Goal: Task Accomplishment & Management: Manage account settings

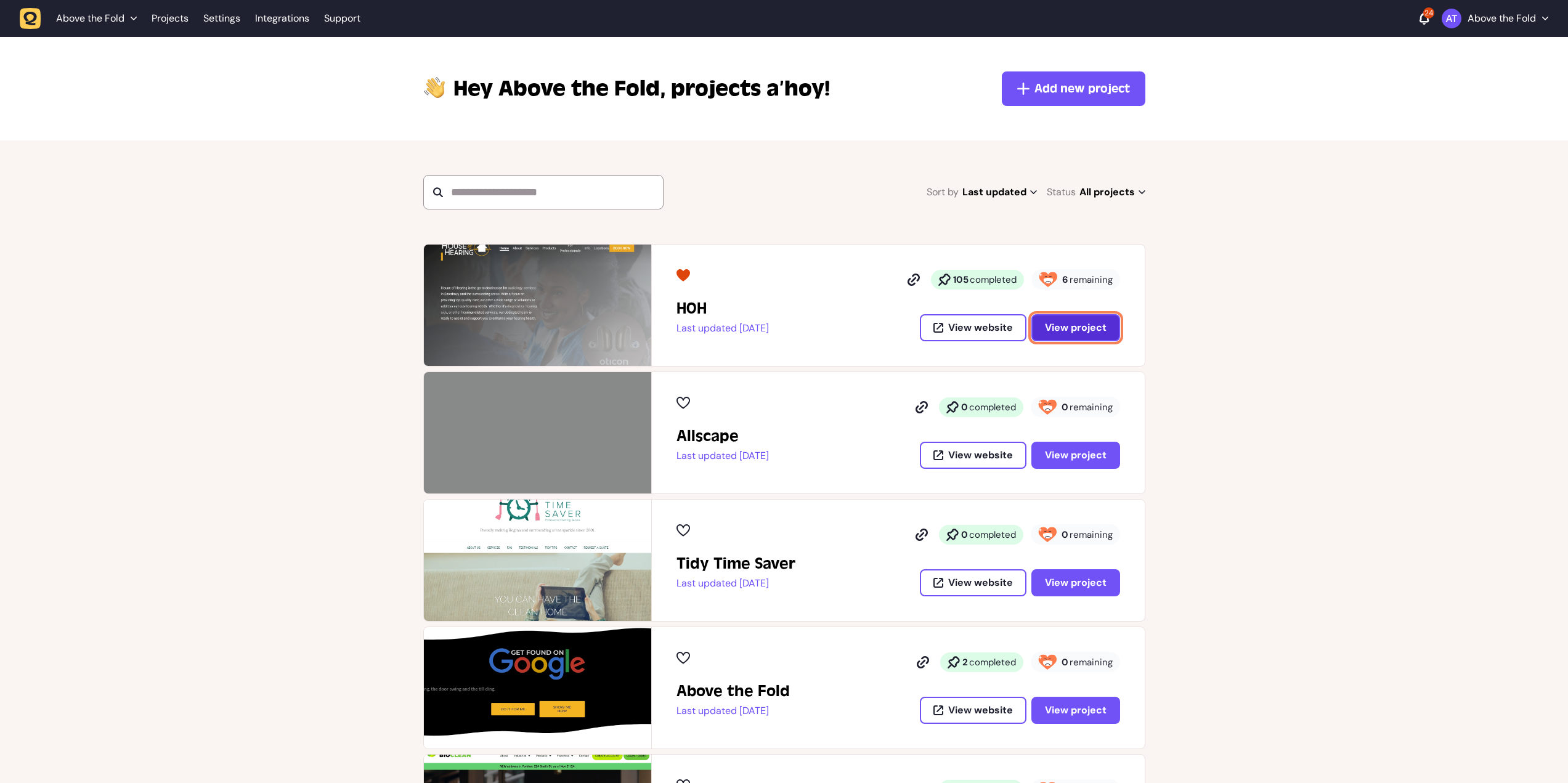
click at [1048, 328] on span "View project" at bounding box center [1076, 327] width 62 height 13
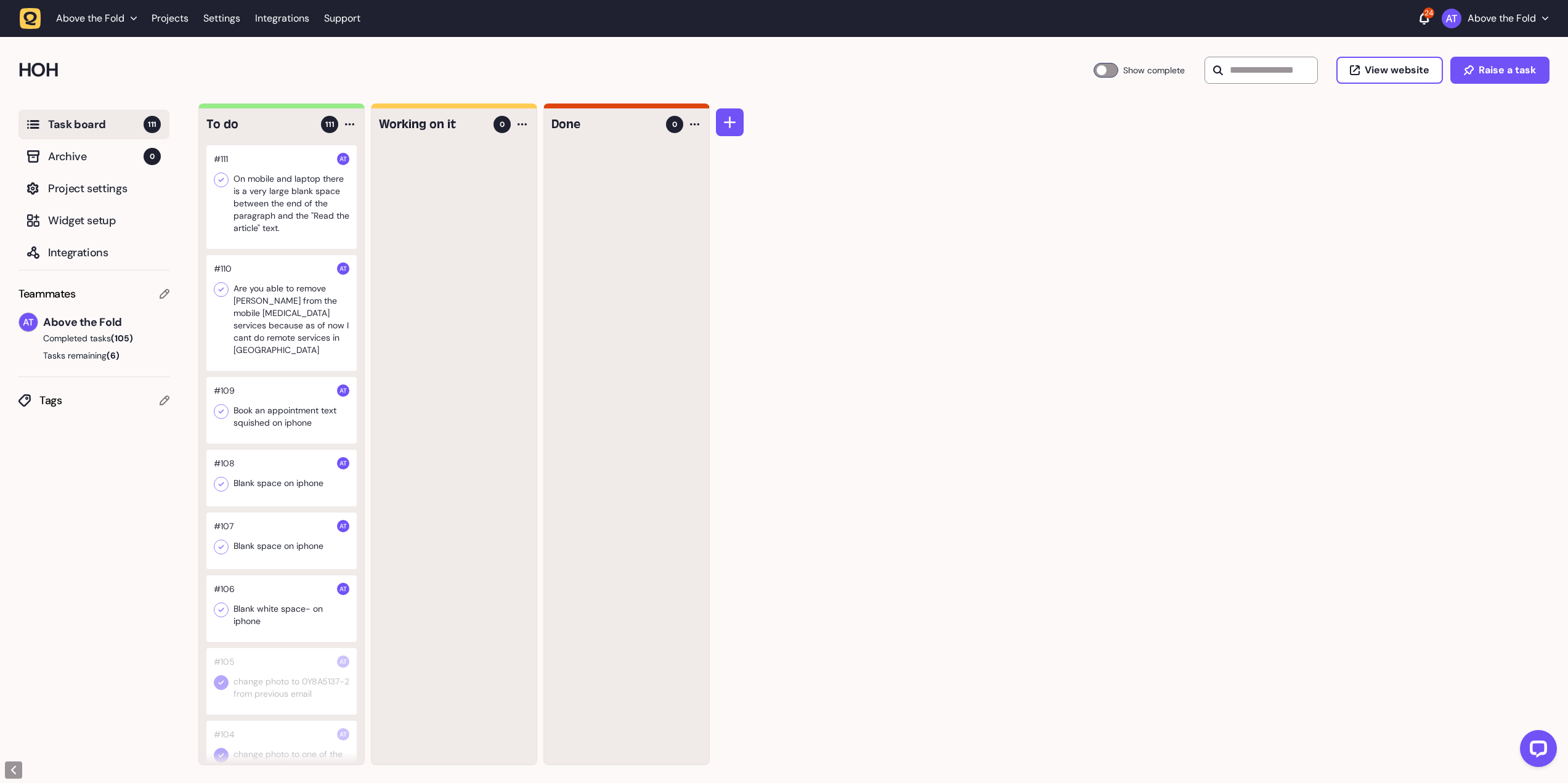
click at [295, 200] on div at bounding box center [282, 197] width 150 height 104
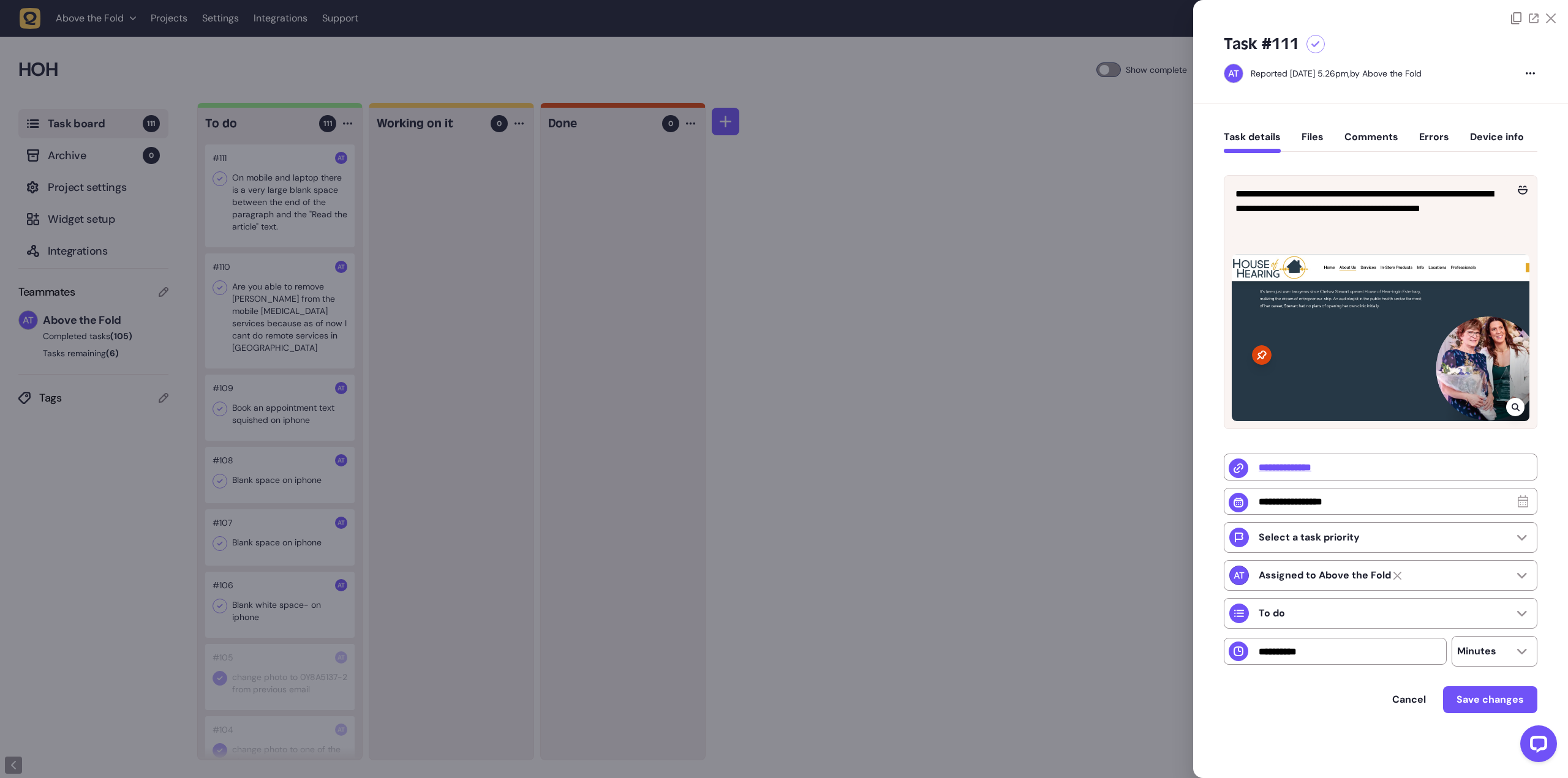
click at [1096, 70] on div at bounding box center [784, 389] width 1568 height 778
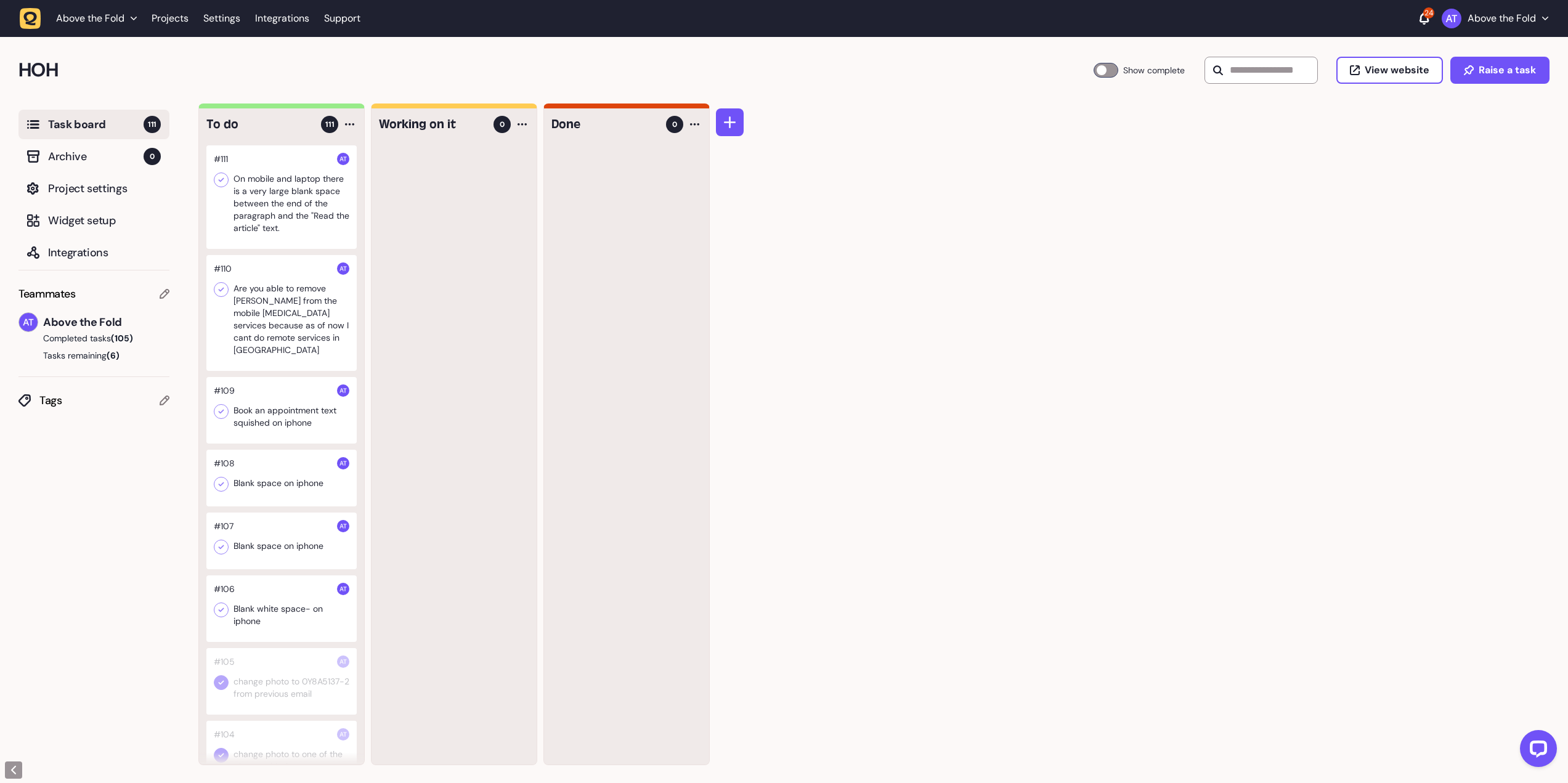
click at [1093, 70] on div at bounding box center [1106, 70] width 25 height 15
click at [295, 195] on div at bounding box center [282, 197] width 150 height 104
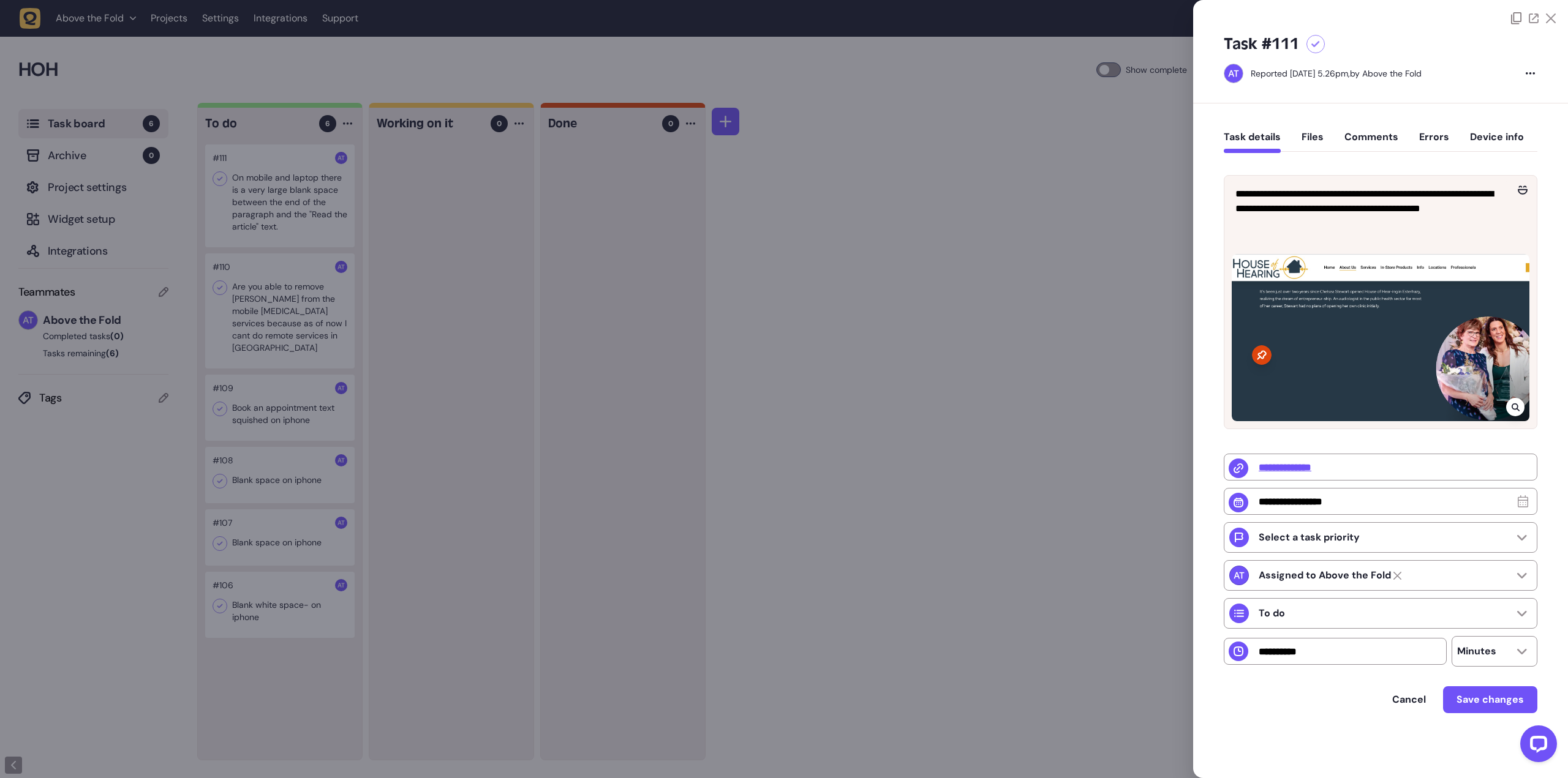
click at [255, 307] on div at bounding box center [784, 389] width 1568 height 778
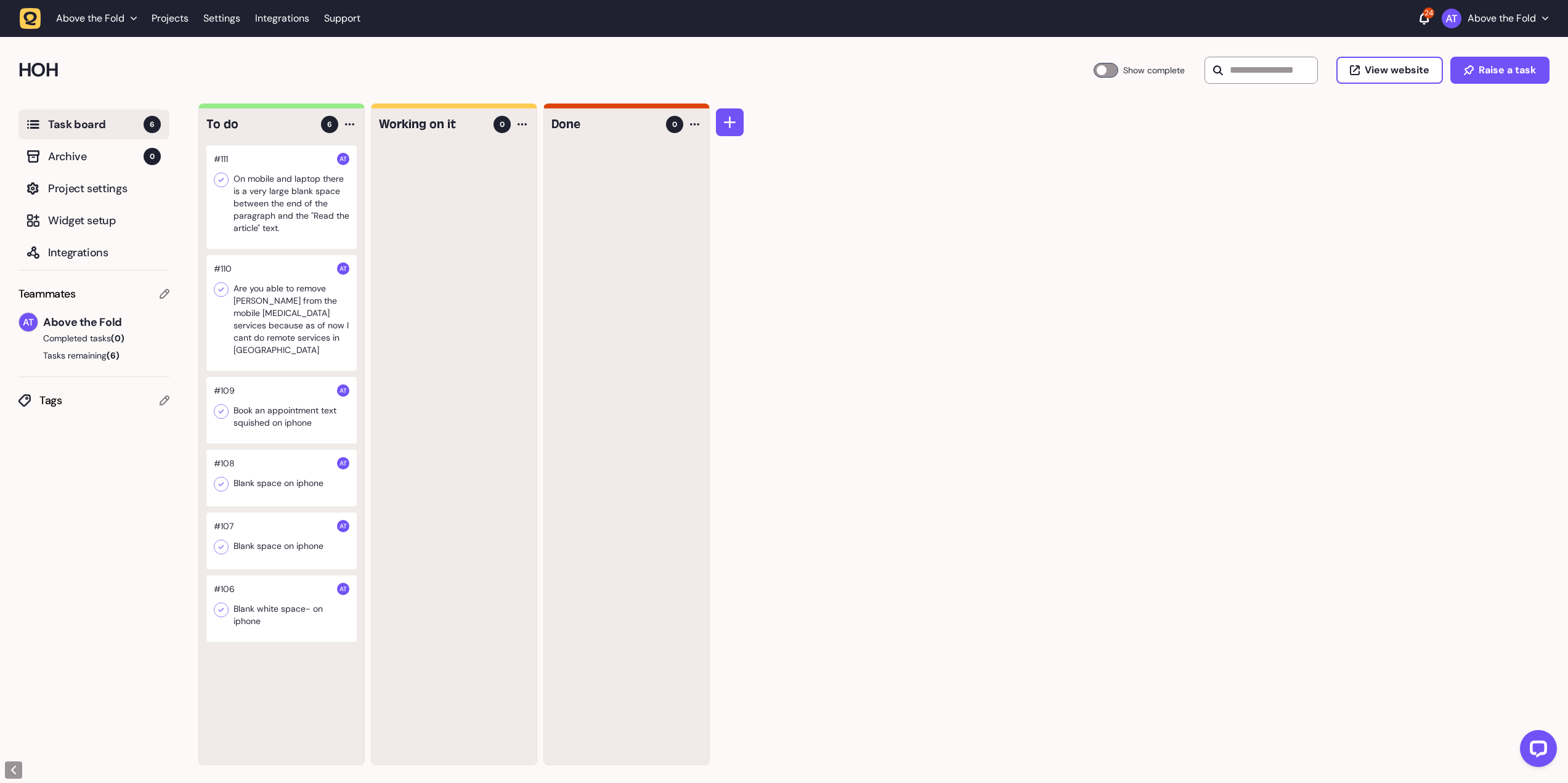
click at [272, 309] on div at bounding box center [282, 313] width 150 height 116
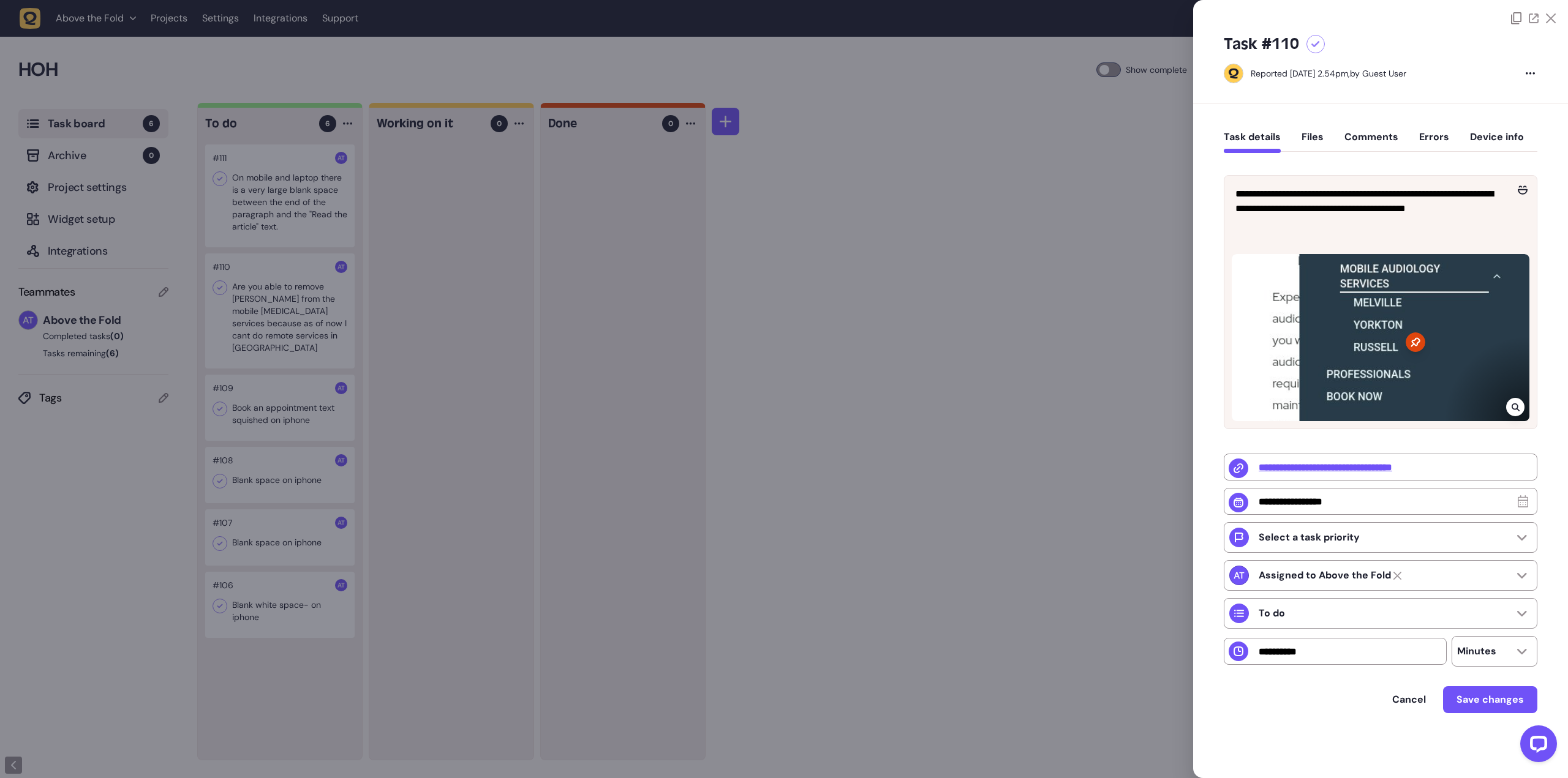
click at [1316, 41] on icon at bounding box center [1316, 44] width 9 height 7
click at [277, 295] on div at bounding box center [784, 389] width 1568 height 778
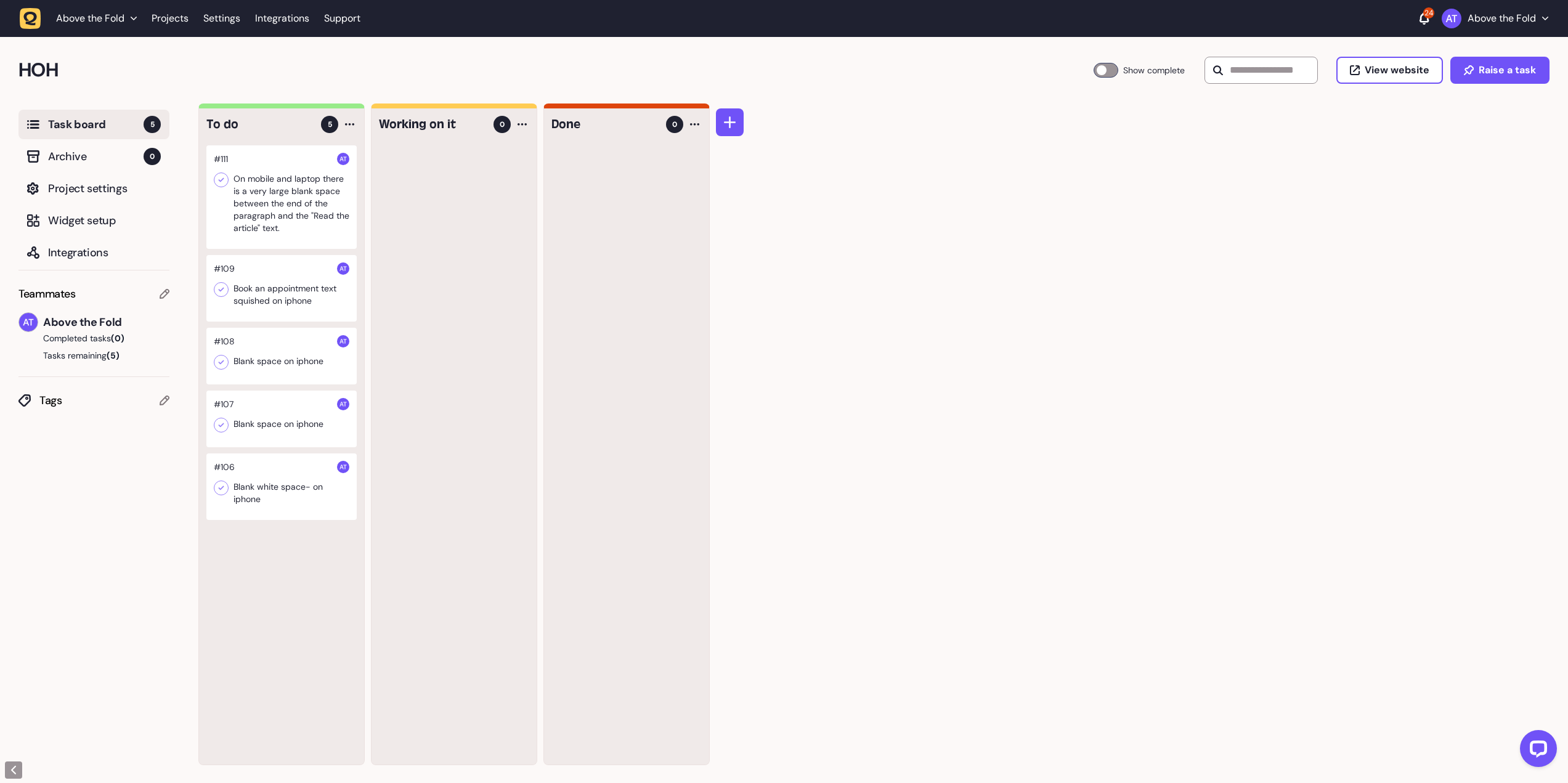
click at [286, 207] on div at bounding box center [282, 197] width 150 height 104
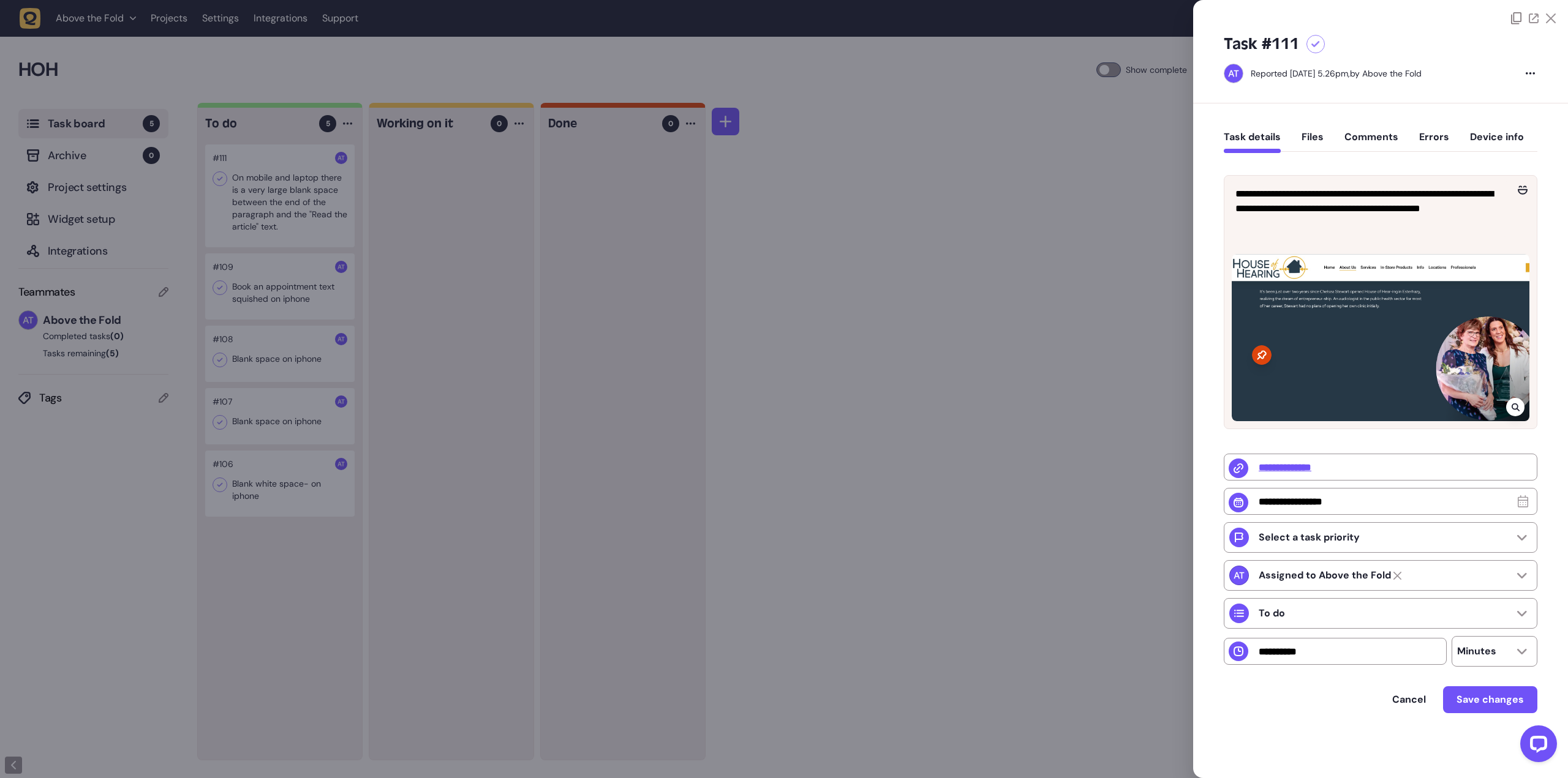
drag, startPoint x: 257, startPoint y: 293, endPoint x: 273, endPoint y: 293, distance: 16.0
click at [257, 293] on div at bounding box center [784, 389] width 1568 height 778
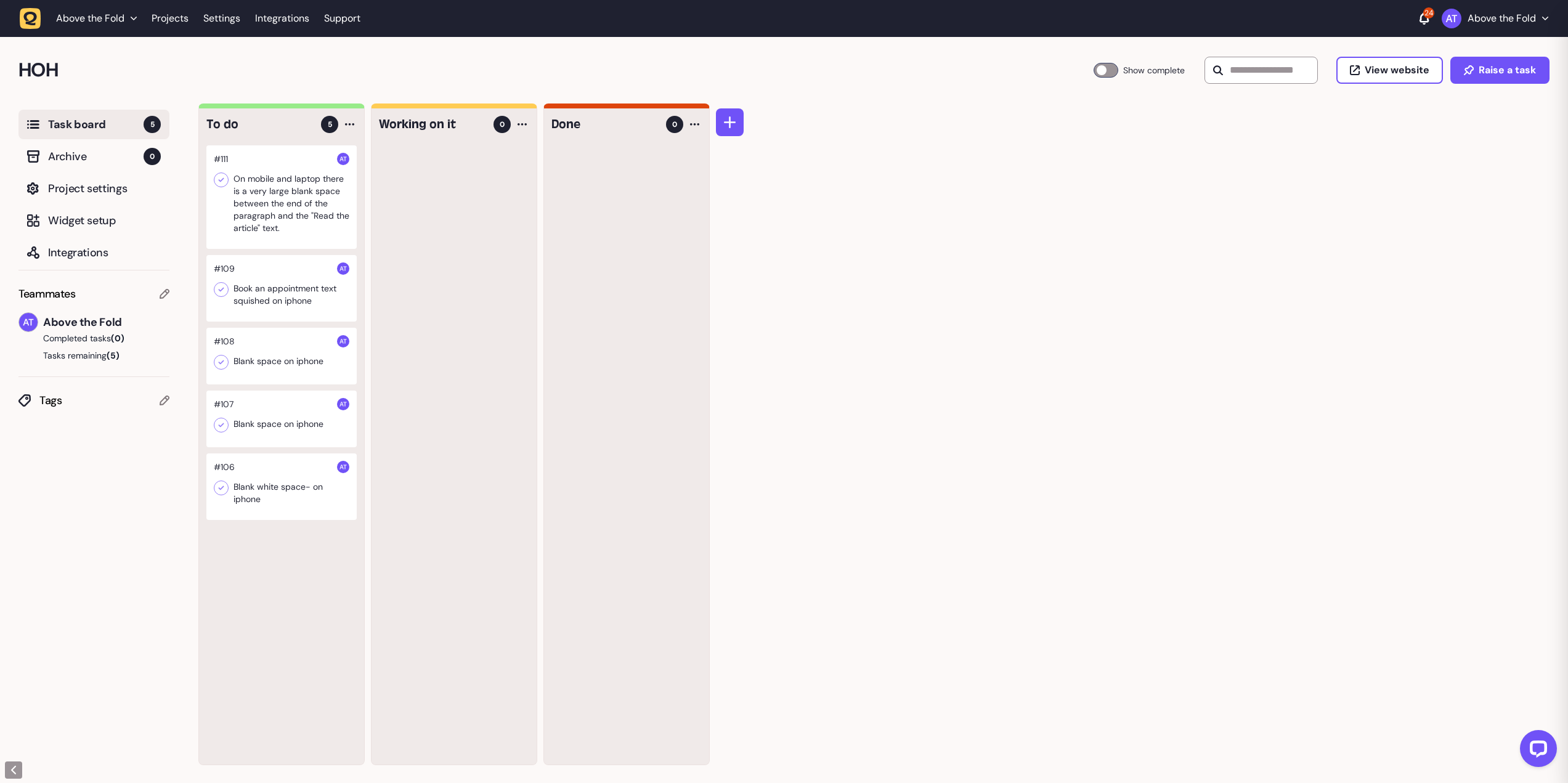
click at [280, 296] on div at bounding box center [282, 289] width 150 height 67
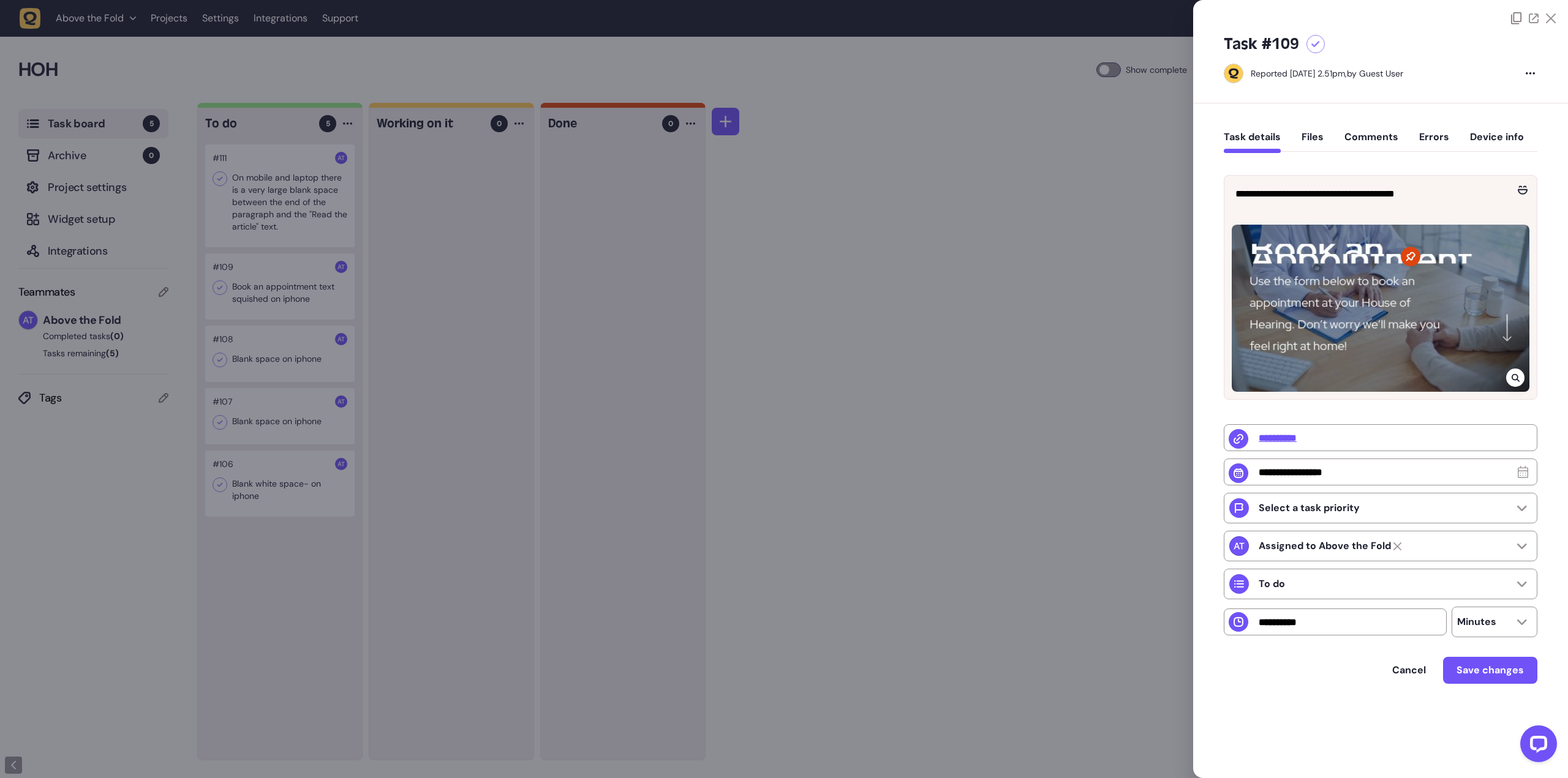
click at [1314, 42] on icon at bounding box center [1316, 44] width 9 height 7
click at [264, 277] on div at bounding box center [784, 389] width 1568 height 778
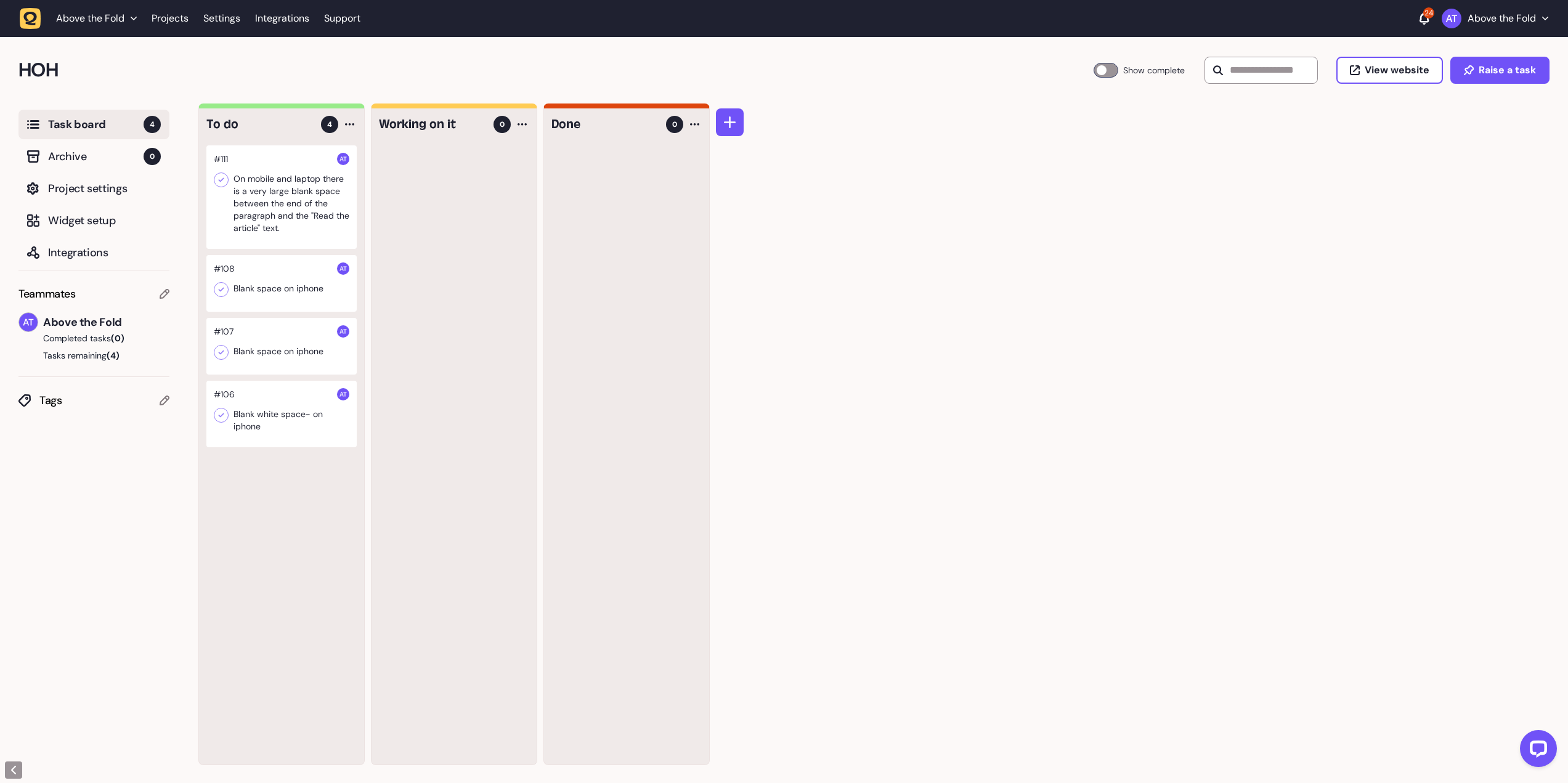
click at [266, 287] on div at bounding box center [282, 284] width 150 height 57
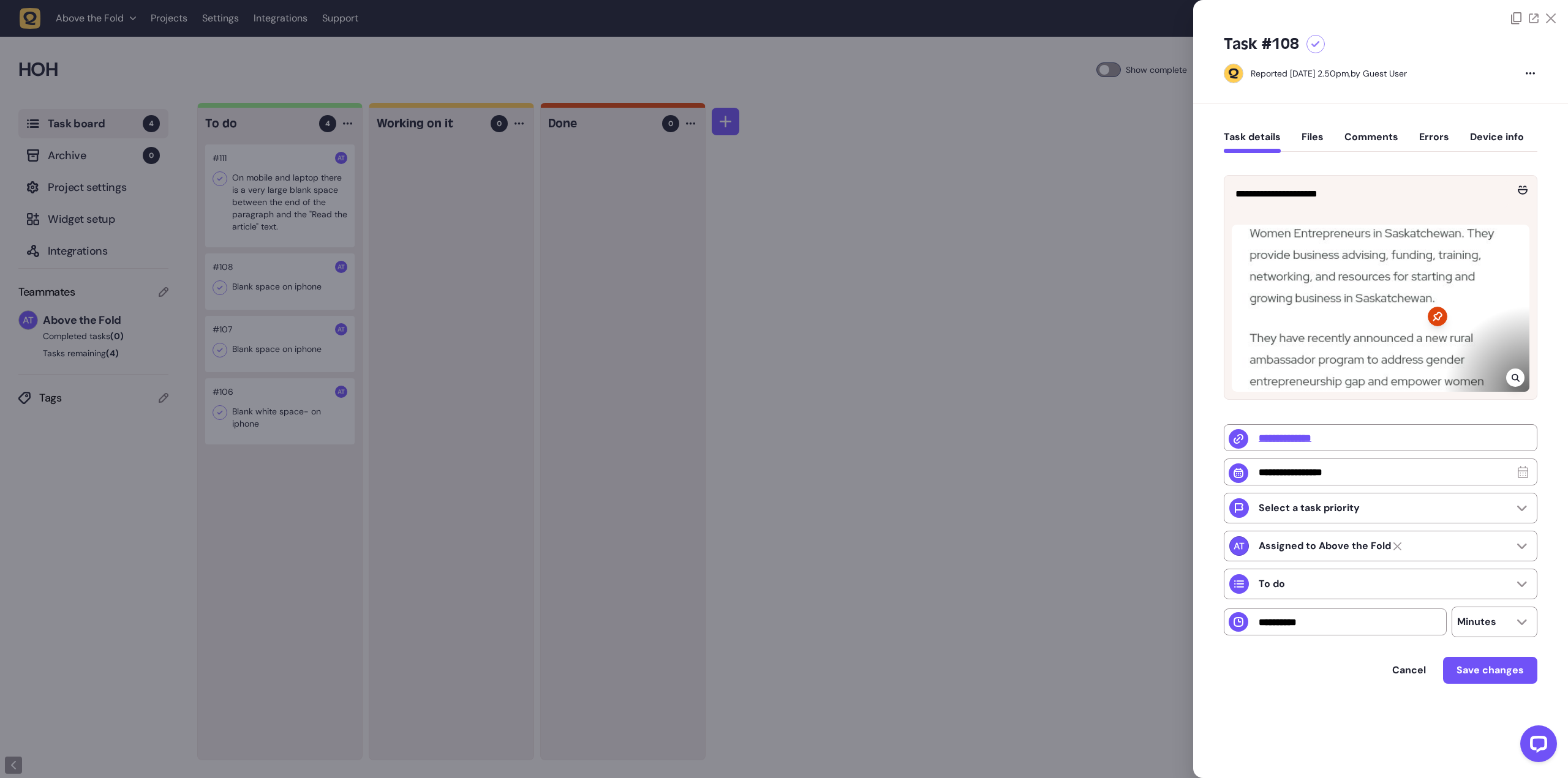
click at [284, 354] on div at bounding box center [784, 389] width 1568 height 778
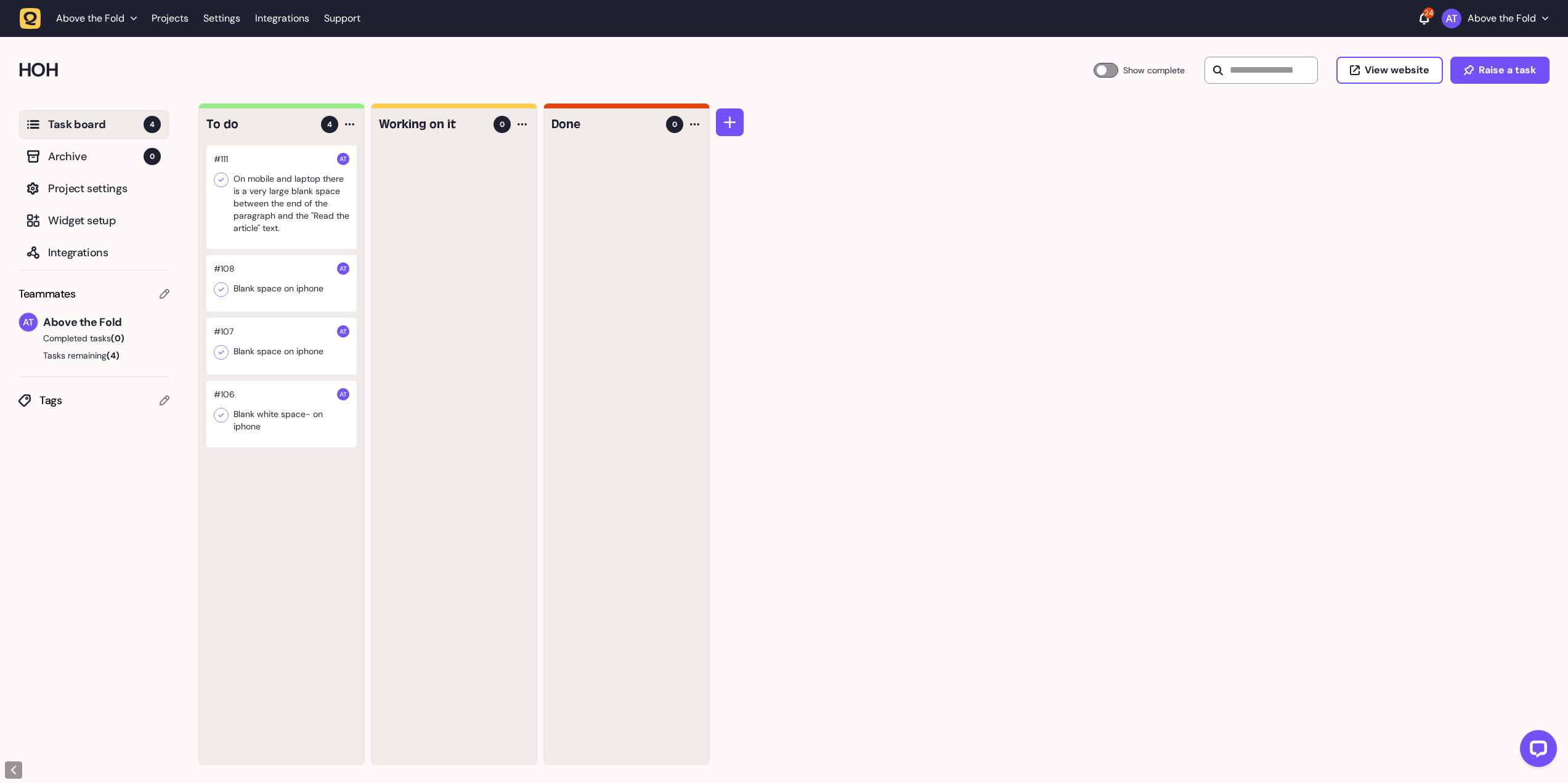
click at [286, 349] on div at bounding box center [282, 346] width 150 height 57
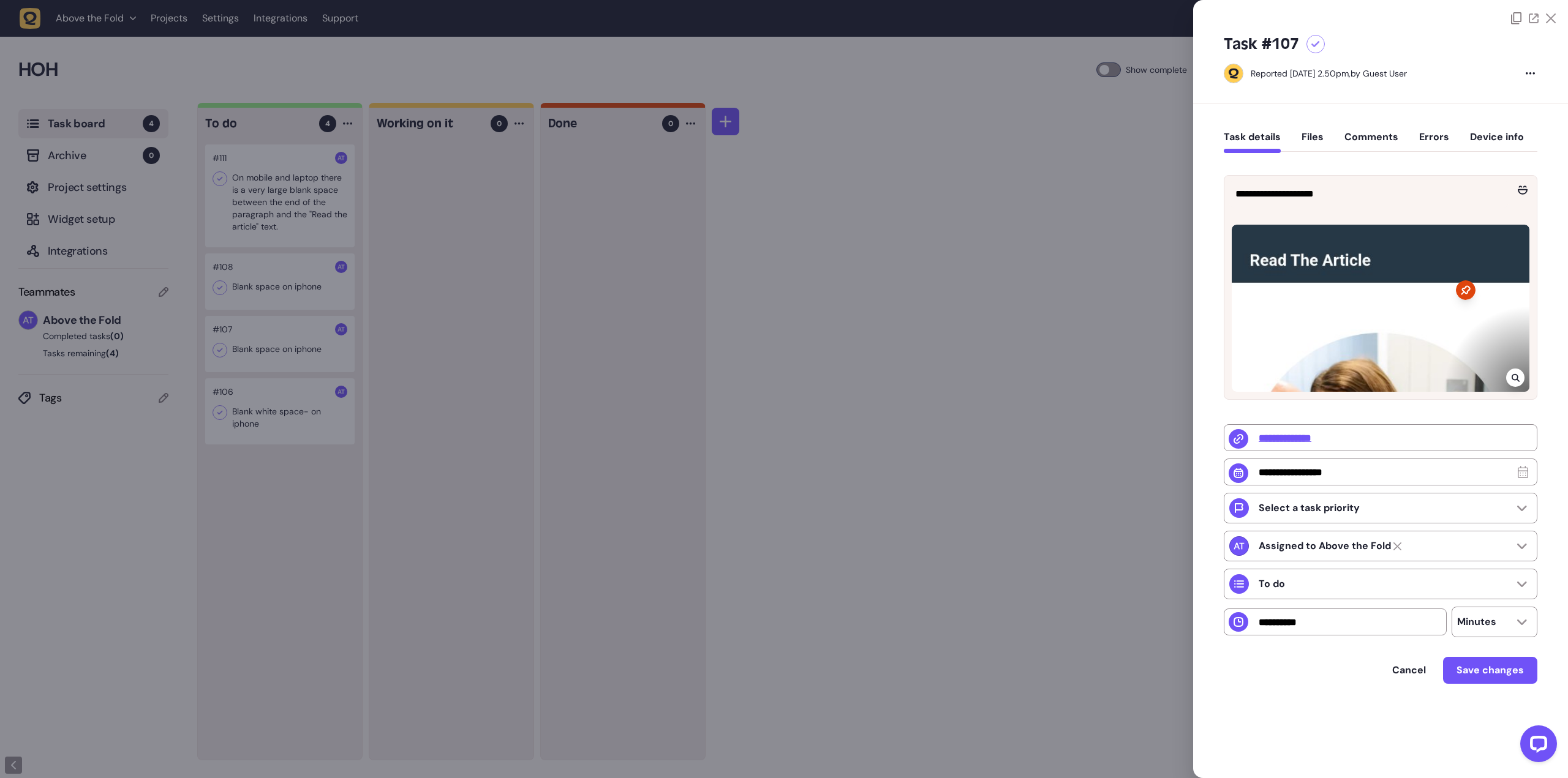
click at [1476, 323] on div at bounding box center [1381, 308] width 298 height 167
click at [248, 166] on div at bounding box center [784, 389] width 1568 height 778
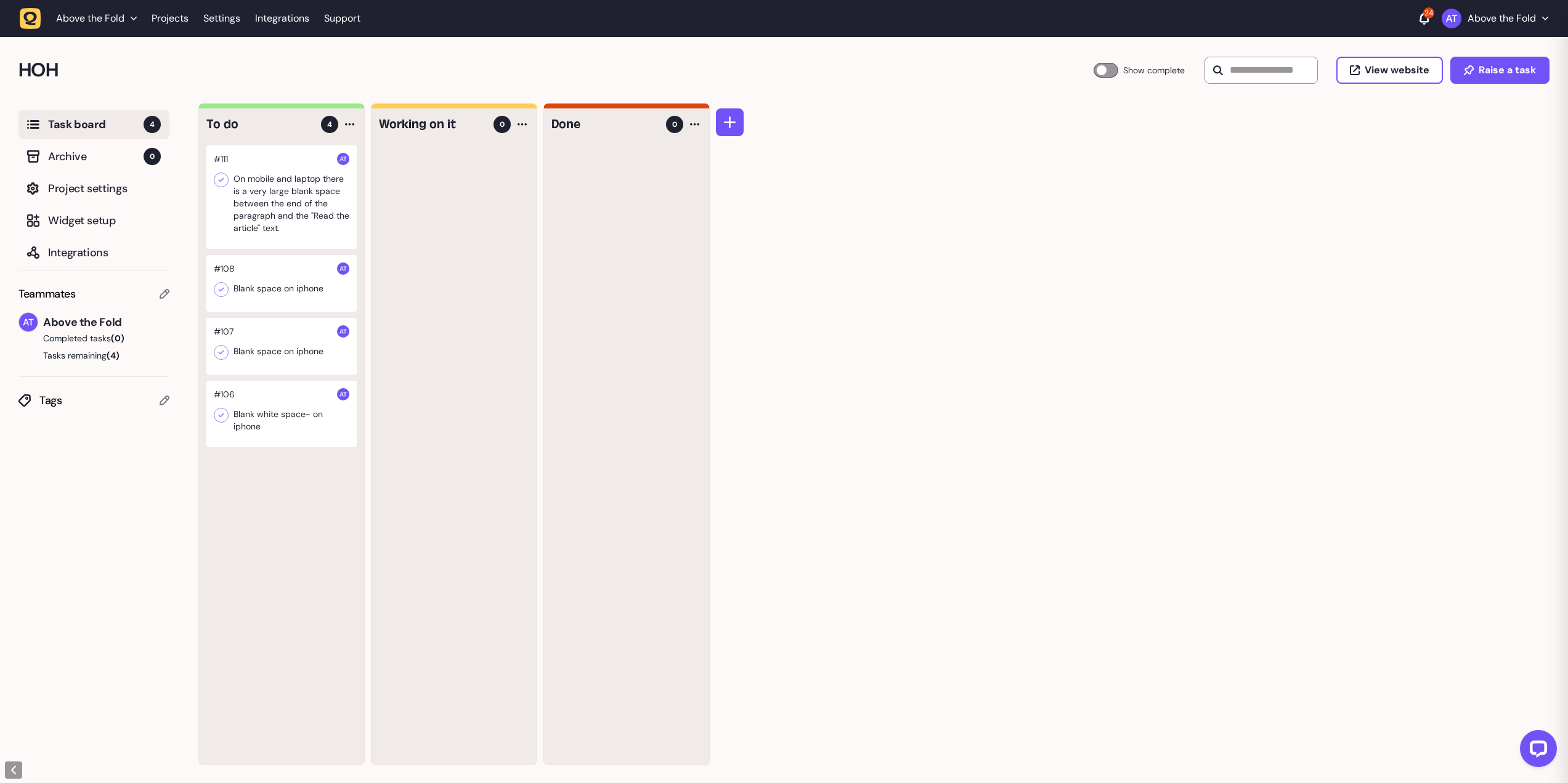
click at [279, 196] on div at bounding box center [282, 197] width 150 height 104
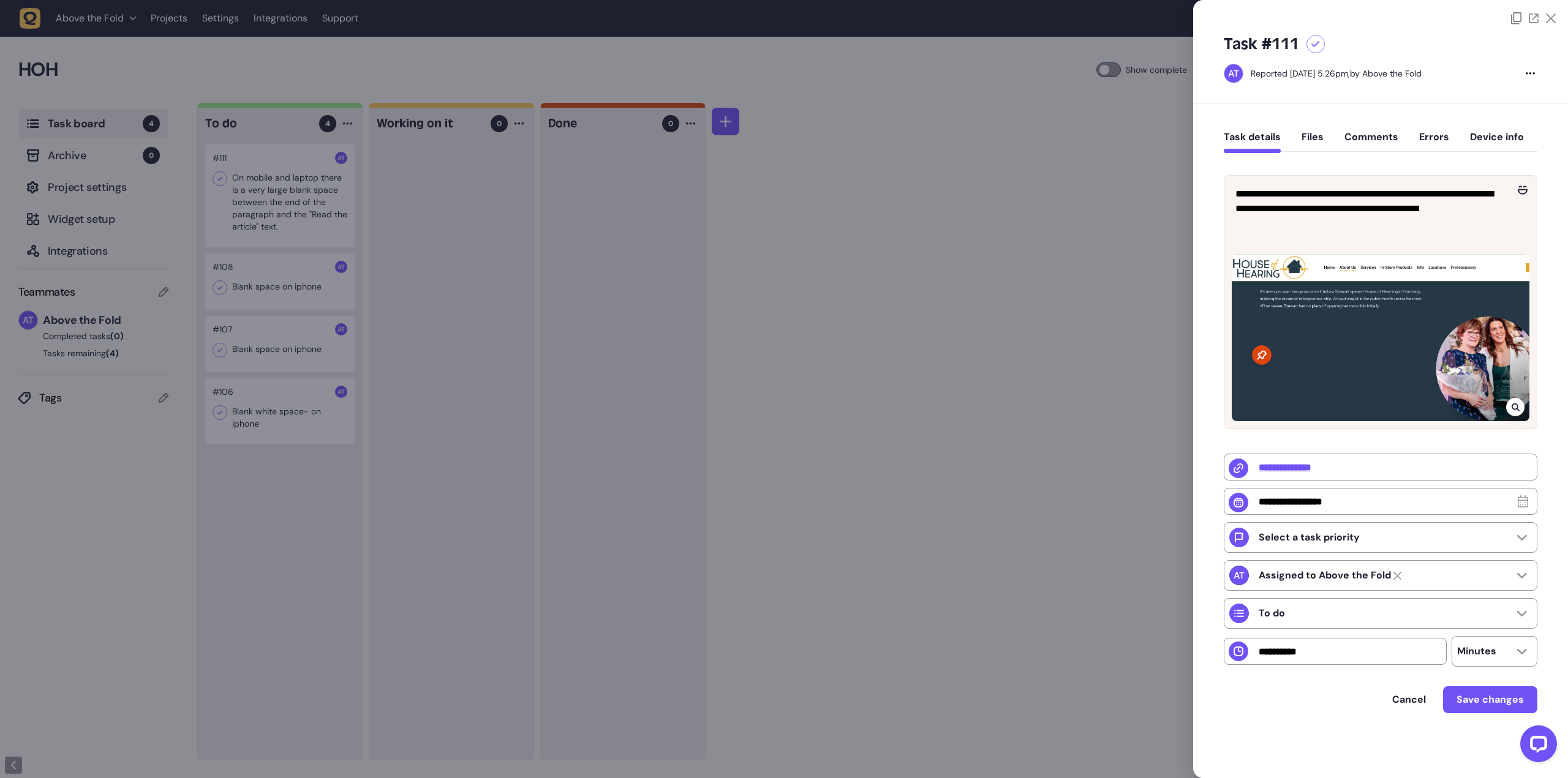
click at [1316, 47] on icon at bounding box center [1316, 44] width 9 height 7
